Goal: Information Seeking & Learning: Learn about a topic

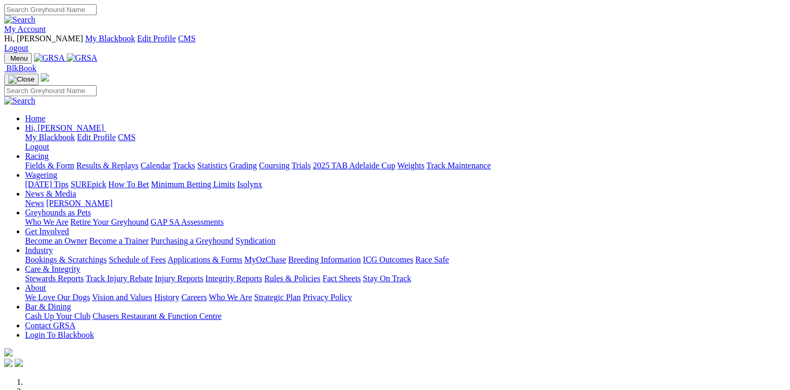
scroll to position [221, 0]
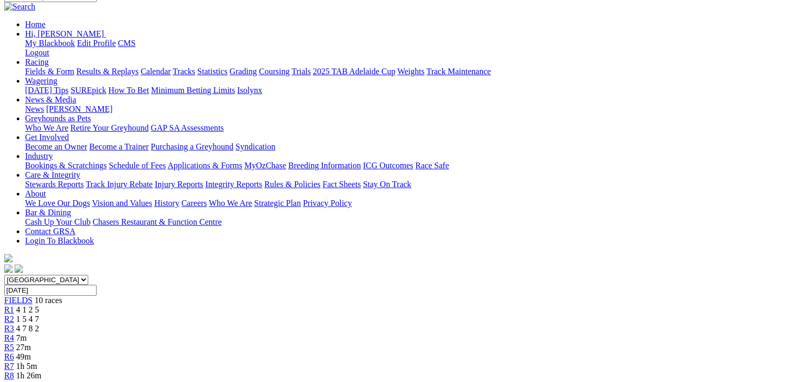
scroll to position [134, 0]
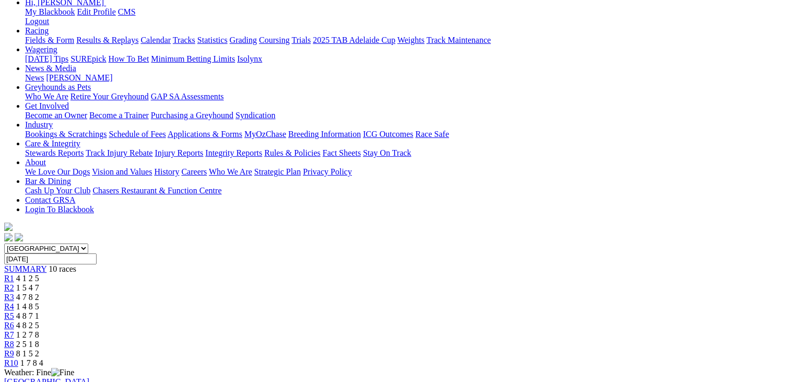
scroll to position [216, 0]
